Goal: Entertainment & Leisure: Consume media (video, audio)

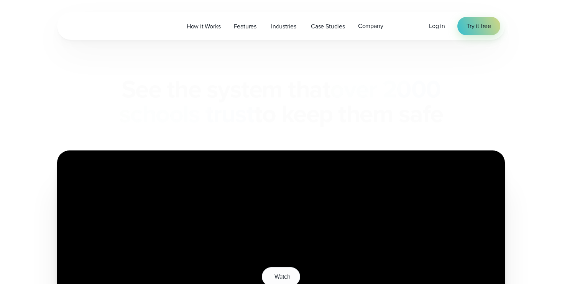
click at [282, 272] on span "Watch" at bounding box center [283, 276] width 16 height 9
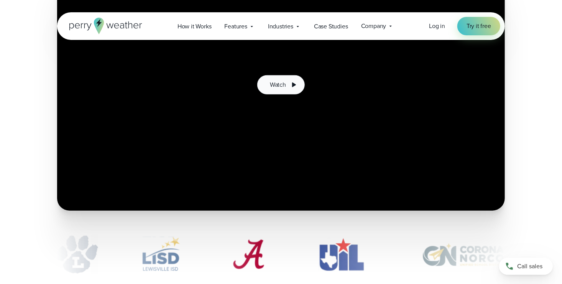
click at [279, 92] on button "Watch" at bounding box center [281, 84] width 48 height 19
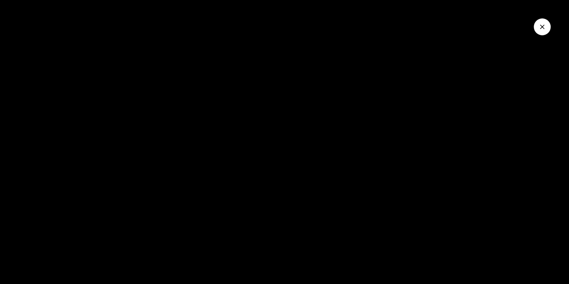
click at [367, 154] on div at bounding box center [284, 142] width 569 height 284
click at [542, 25] on icon "Close Video" at bounding box center [542, 27] width 8 height 8
